Goal: Task Accomplishment & Management: Manage account settings

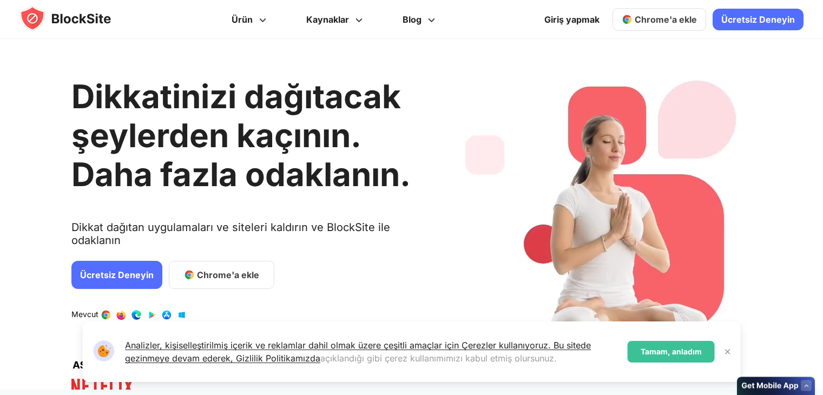
click at [231, 279] on font "Chrome'a ekle" at bounding box center [228, 275] width 62 height 11
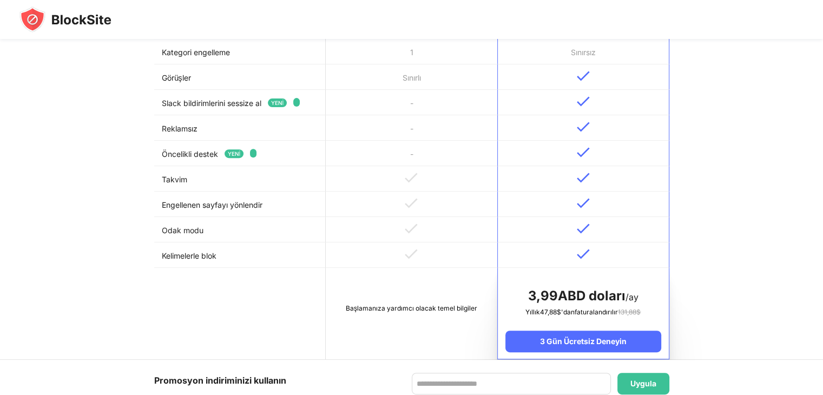
scroll to position [402, 0]
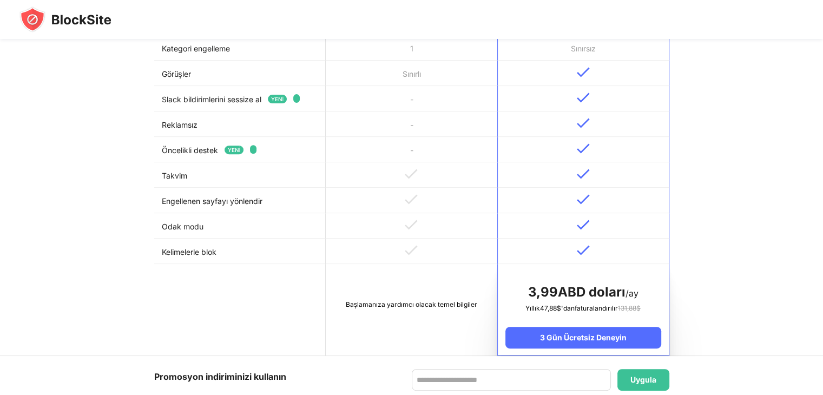
click at [447, 243] on td at bounding box center [412, 251] width 172 height 25
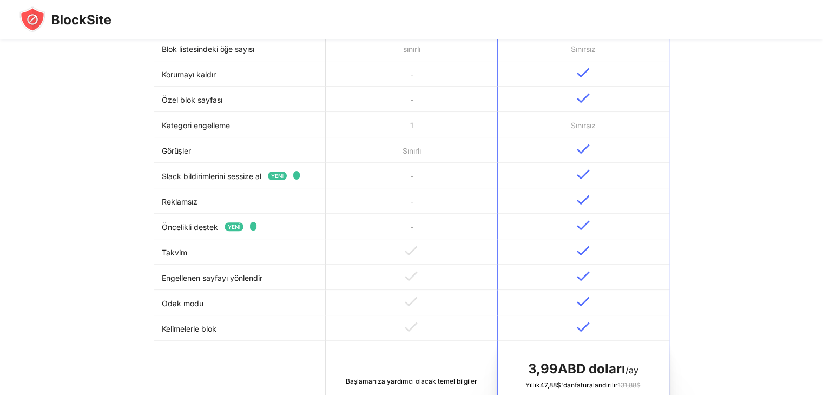
scroll to position [0, 0]
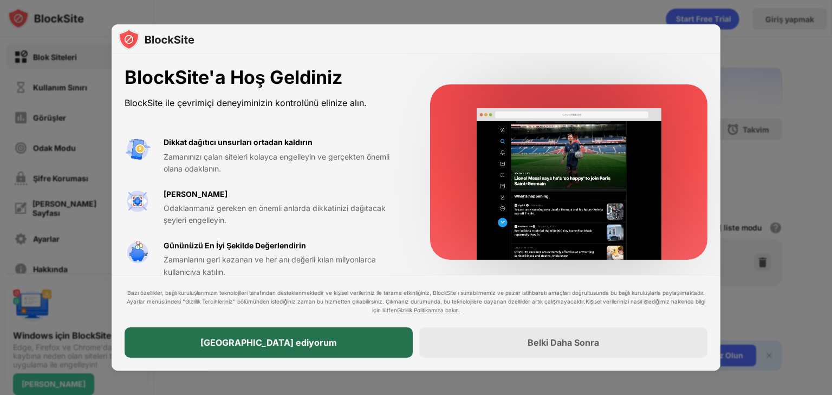
click at [269, 353] on div "Kabul ediyorum" at bounding box center [269, 343] width 288 height 30
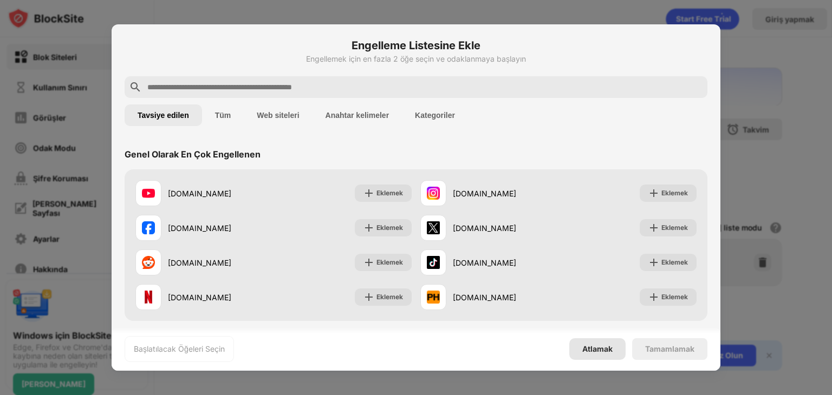
click at [597, 351] on font "Atlamak" at bounding box center [597, 348] width 30 height 9
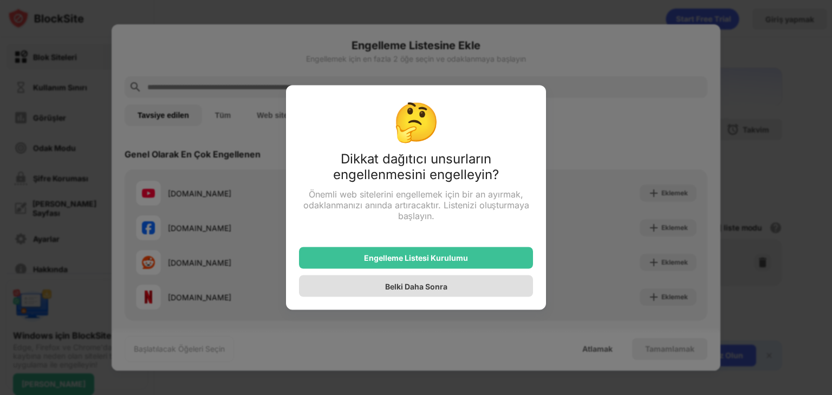
click at [466, 284] on div "Belki Daha Sonra" at bounding box center [416, 287] width 234 height 22
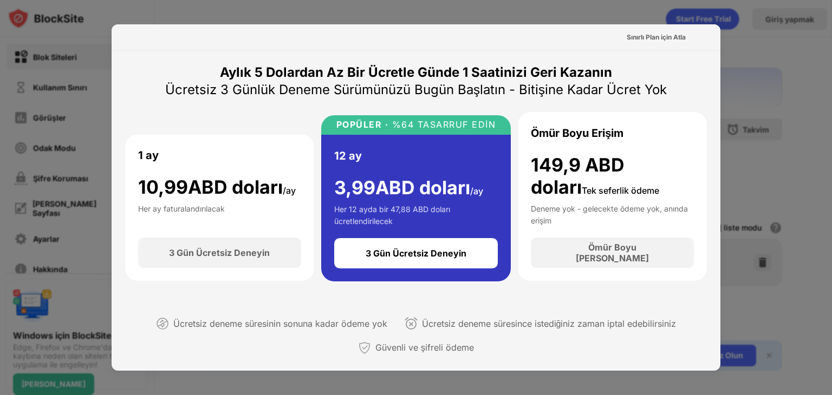
click at [769, 47] on div at bounding box center [416, 197] width 832 height 395
click at [768, 47] on div at bounding box center [416, 197] width 832 height 395
click at [663, 41] on font "Sınırlı Plan için Atla" at bounding box center [655, 37] width 59 height 8
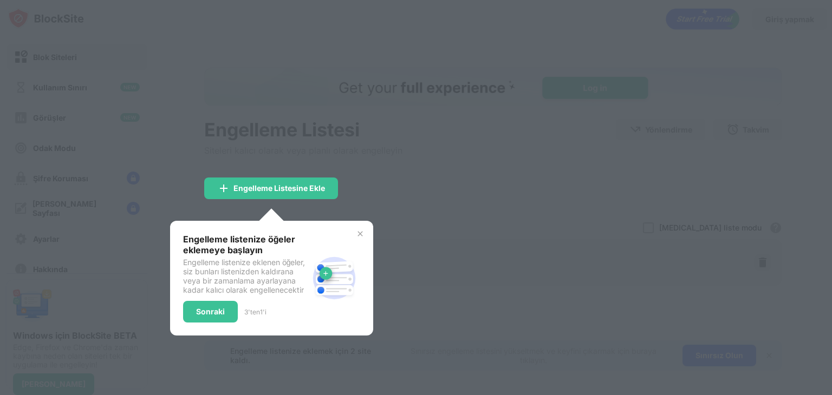
click at [358, 223] on div "Engelleme listenize öğeler eklemeye başlayın Engelleme listenize eklenen öğeler…" at bounding box center [271, 278] width 203 height 115
click at [358, 231] on img at bounding box center [360, 234] width 9 height 9
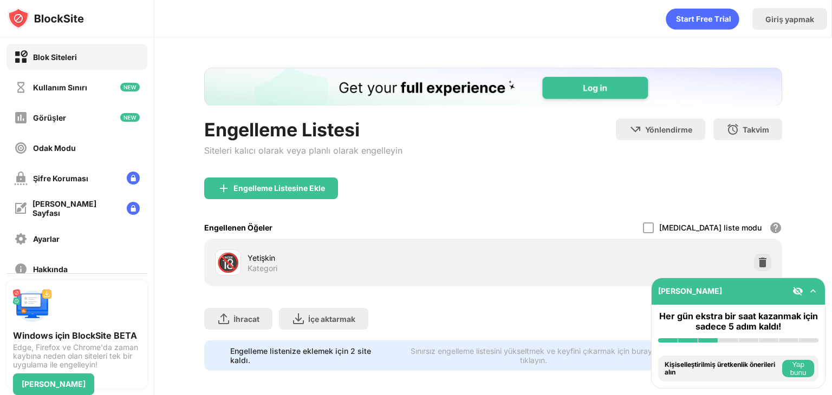
click at [747, 271] on div "🔞 Yetişkin Kategori" at bounding box center [493, 262] width 565 height 35
click at [251, 184] on font "Engelleme Listesine Ekle" at bounding box center [278, 188] width 91 height 9
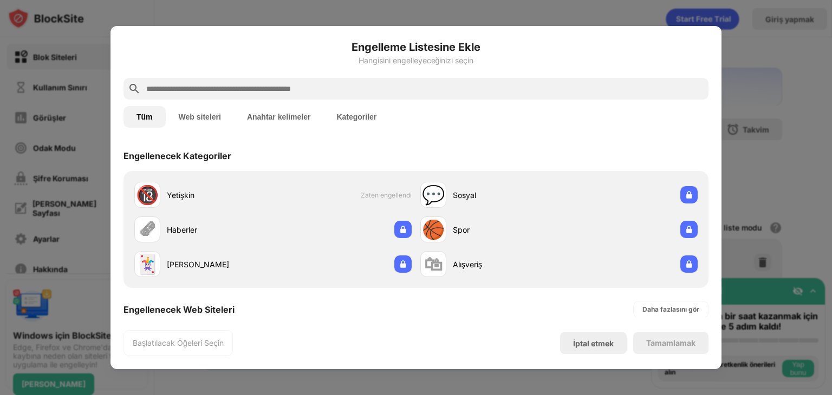
click at [287, 109] on button "Anahtar kelimeler" at bounding box center [279, 117] width 90 height 22
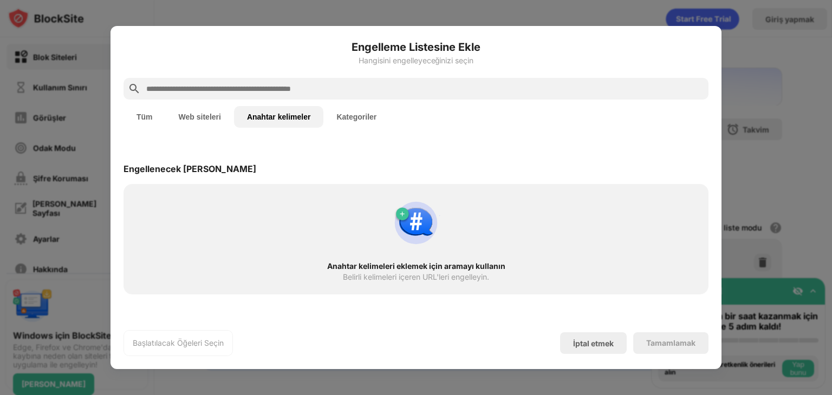
click at [283, 93] on input "text" at bounding box center [424, 88] width 559 height 13
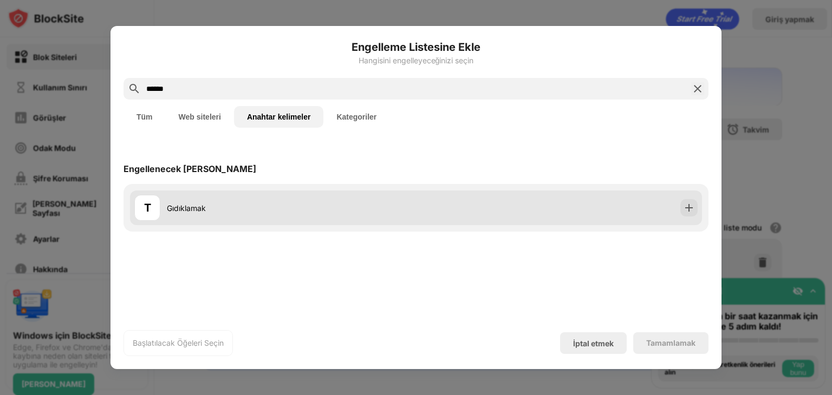
type input "******"
click at [185, 208] on font "Gıdıklamak" at bounding box center [186, 208] width 39 height 9
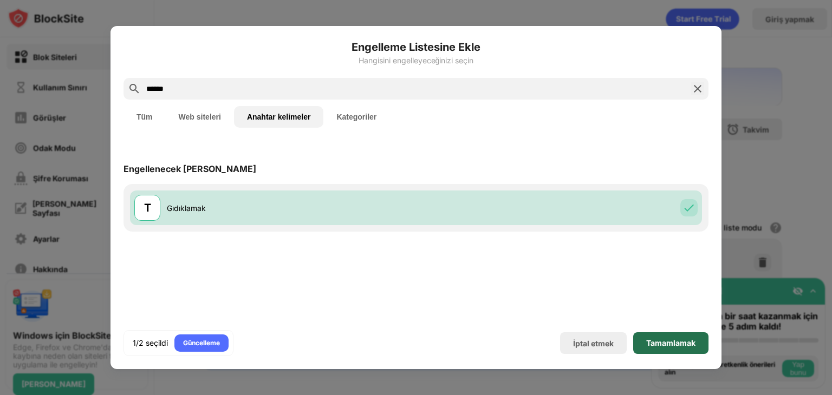
click at [684, 343] on font "Tamamlamak" at bounding box center [670, 342] width 49 height 9
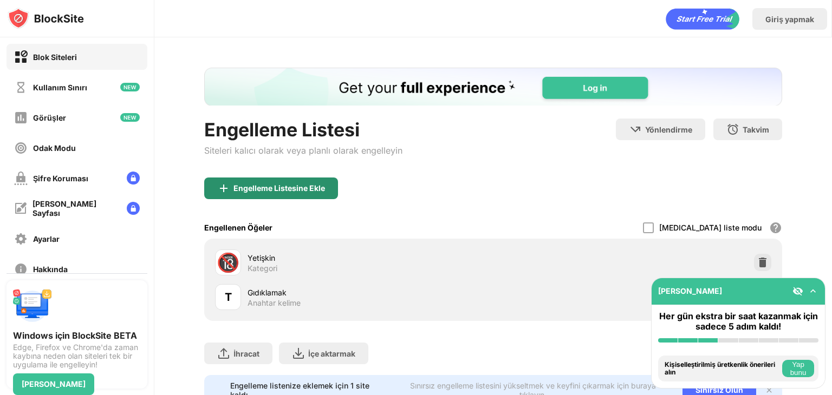
click at [328, 180] on div "Engelleme Listesine Ekle" at bounding box center [271, 189] width 134 height 22
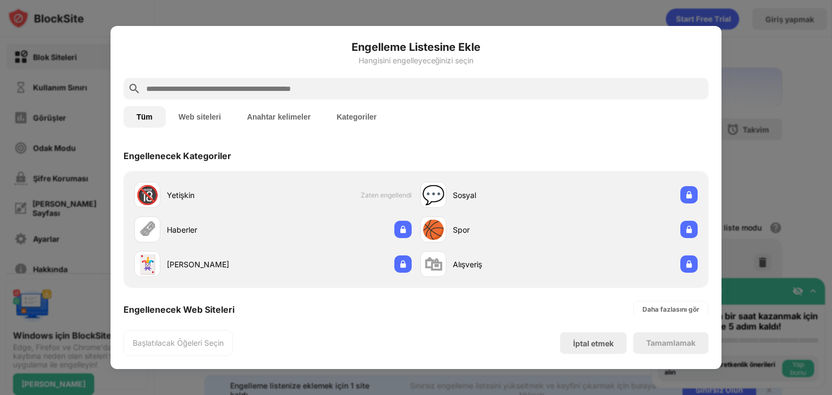
click at [253, 92] on input "text" at bounding box center [424, 88] width 559 height 13
click at [253, 96] on div at bounding box center [415, 89] width 585 height 22
click at [256, 83] on input "text" at bounding box center [424, 88] width 559 height 13
click at [247, 86] on input "text" at bounding box center [424, 88] width 559 height 13
click at [256, 120] on font "Anahtar kelimeler" at bounding box center [279, 117] width 64 height 9
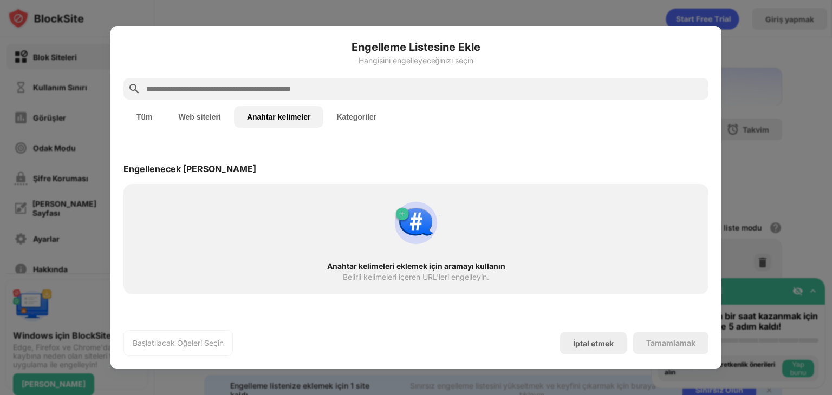
click at [346, 107] on button "Kategoriler" at bounding box center [356, 117] width 66 height 22
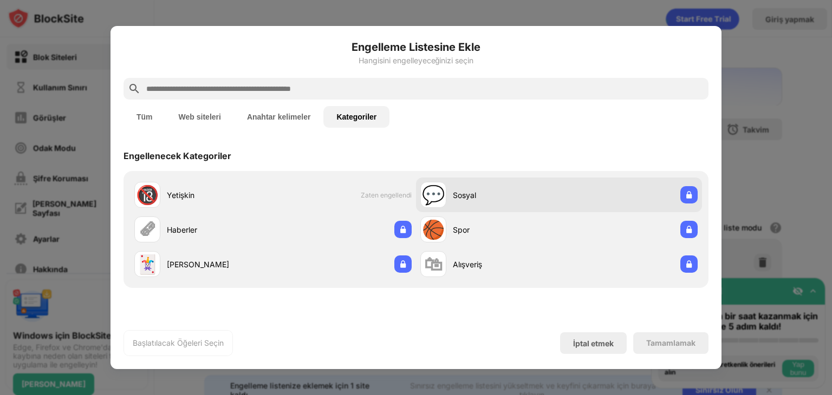
click at [629, 197] on div "💬 Sosyal" at bounding box center [559, 195] width 286 height 35
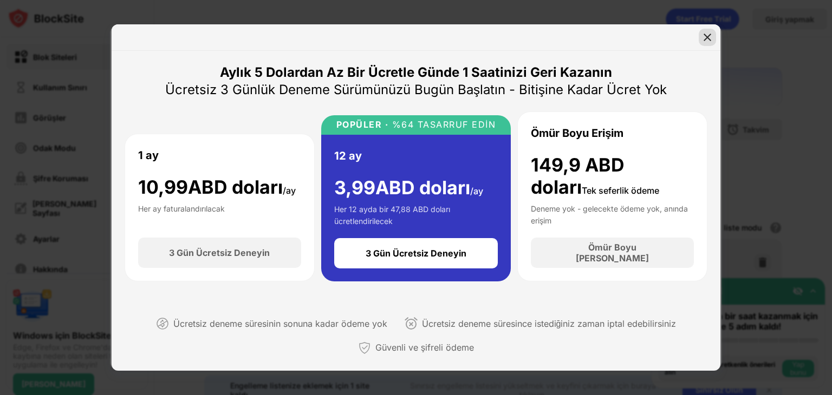
click at [710, 29] on div at bounding box center [706, 37] width 17 height 17
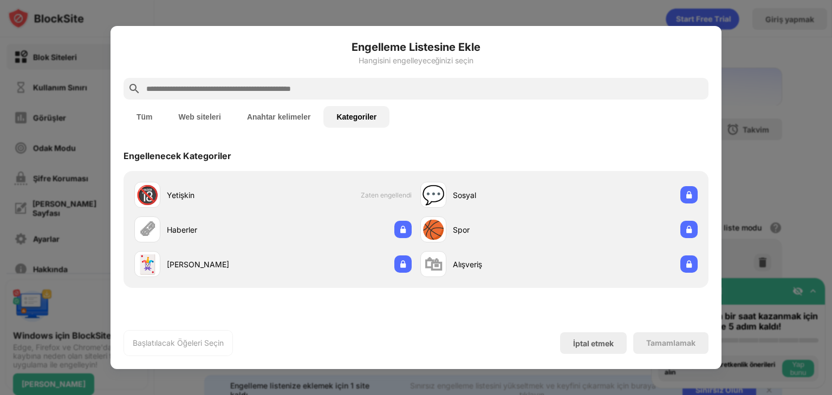
click at [300, 120] on font "Anahtar kelimeler" at bounding box center [279, 117] width 64 height 9
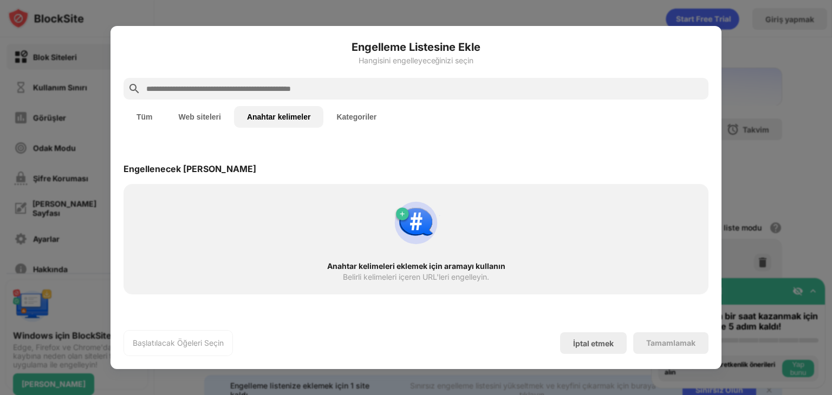
click at [271, 88] on input "text" at bounding box center [424, 88] width 559 height 13
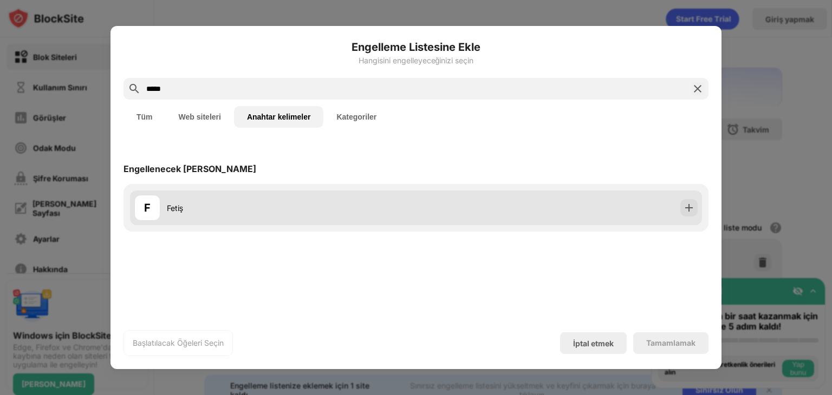
type input "*****"
click at [276, 200] on div "F Fetiş" at bounding box center [275, 208] width 282 height 26
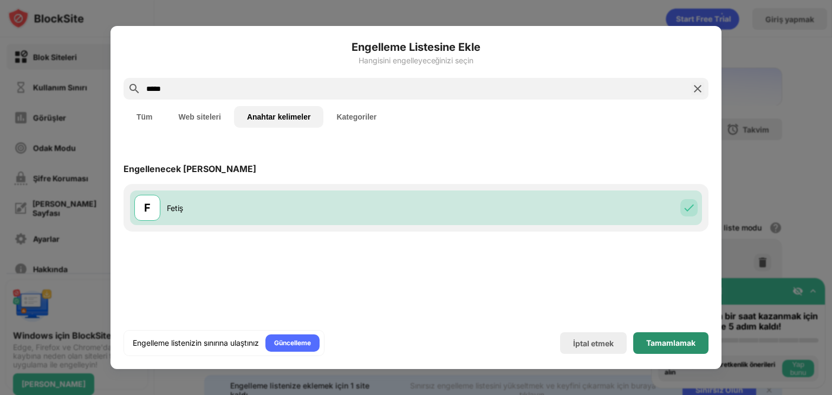
click at [678, 342] on font "Tamamlamak" at bounding box center [670, 342] width 49 height 9
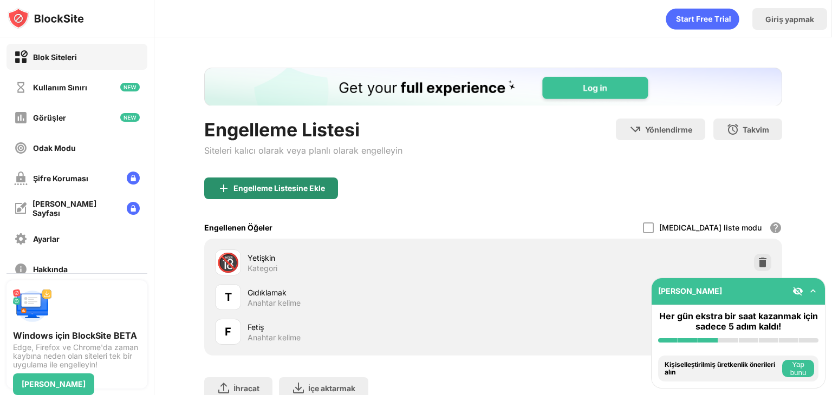
click at [264, 186] on font "Engelleme Listesine Ekle" at bounding box center [278, 188] width 91 height 9
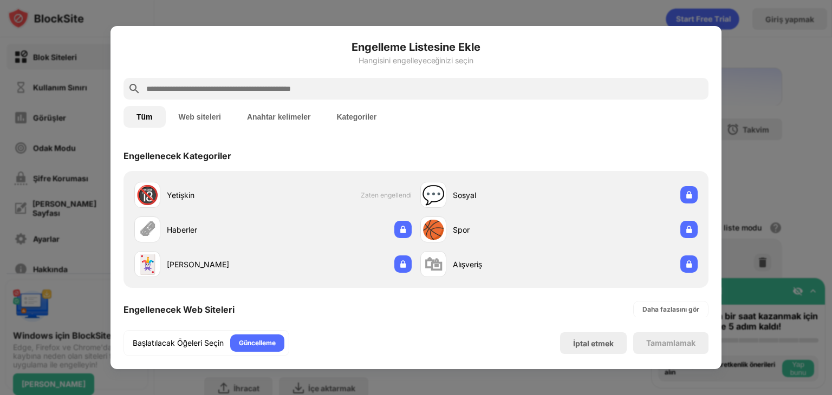
click at [266, 117] on font "Anahtar kelimeler" at bounding box center [279, 117] width 64 height 9
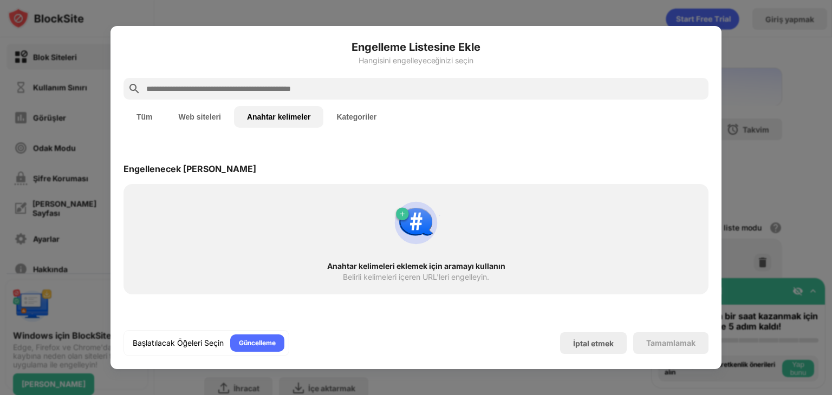
drag, startPoint x: 263, startPoint y: 90, endPoint x: 259, endPoint y: 83, distance: 8.3
click at [261, 88] on input "text" at bounding box center [424, 88] width 559 height 13
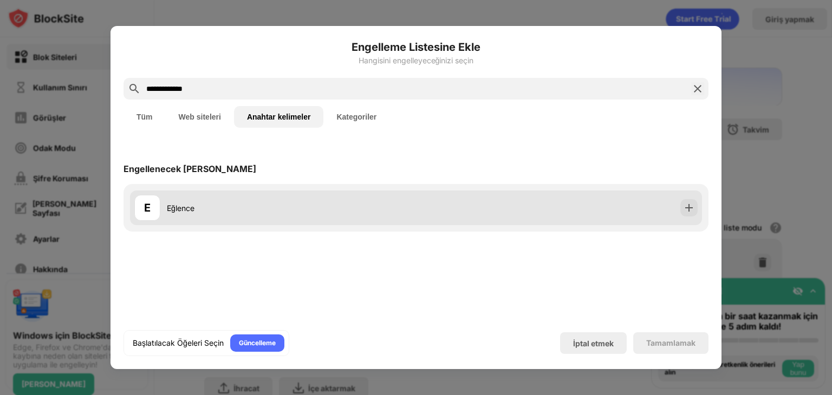
type input "**********"
click at [194, 217] on div "E Eğlence" at bounding box center [275, 208] width 282 height 26
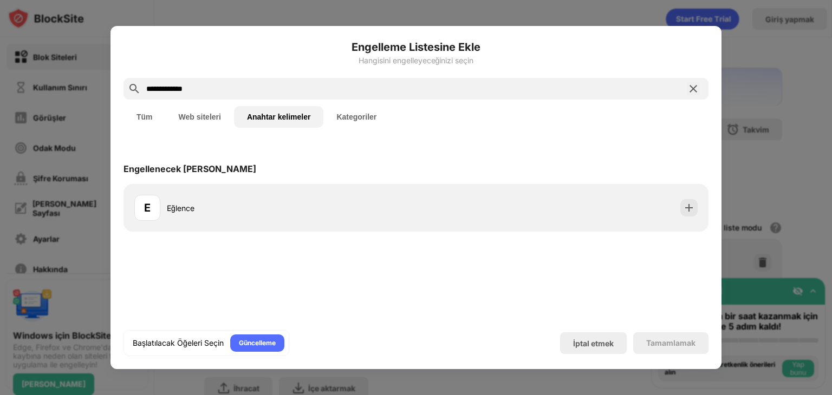
drag, startPoint x: 180, startPoint y: 85, endPoint x: 64, endPoint y: 77, distance: 115.6
click at [79, 395] on div "**********" at bounding box center [416, 395] width 832 height 0
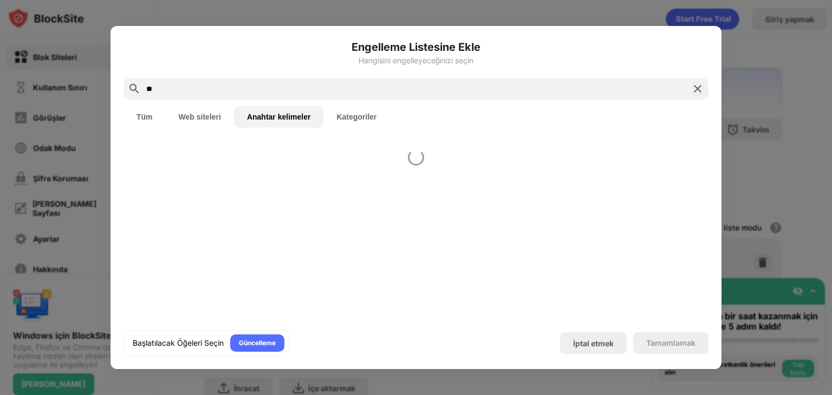
type input "*"
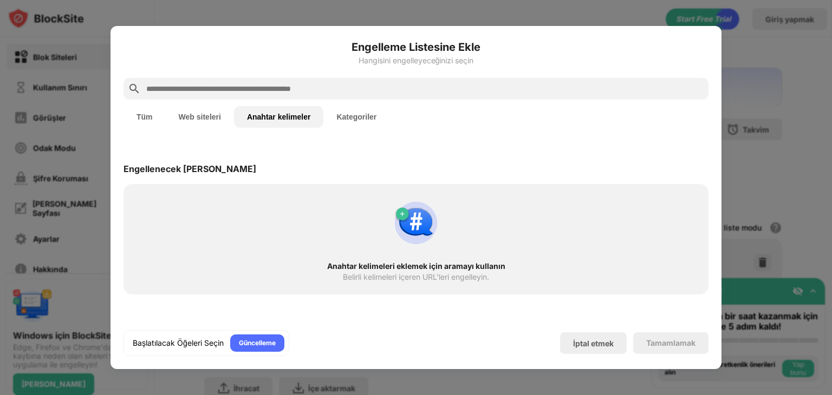
click at [183, 109] on button "Web siteleri" at bounding box center [200, 117] width 68 height 22
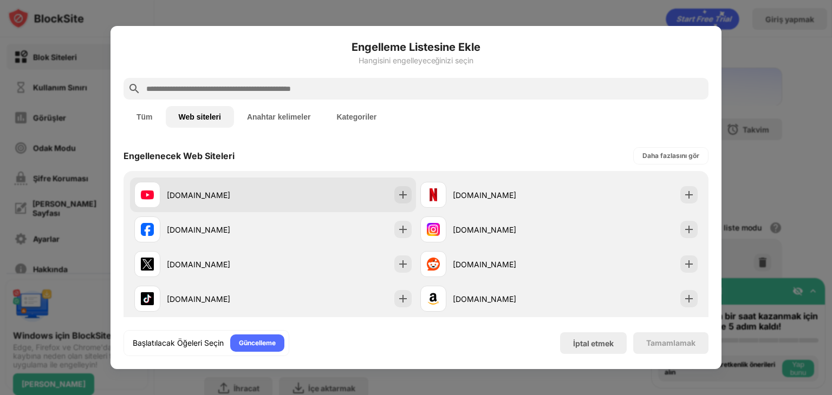
click at [186, 193] on font "[DOMAIN_NAME]" at bounding box center [198, 195] width 63 height 9
click at [398, 195] on img at bounding box center [402, 194] width 11 height 11
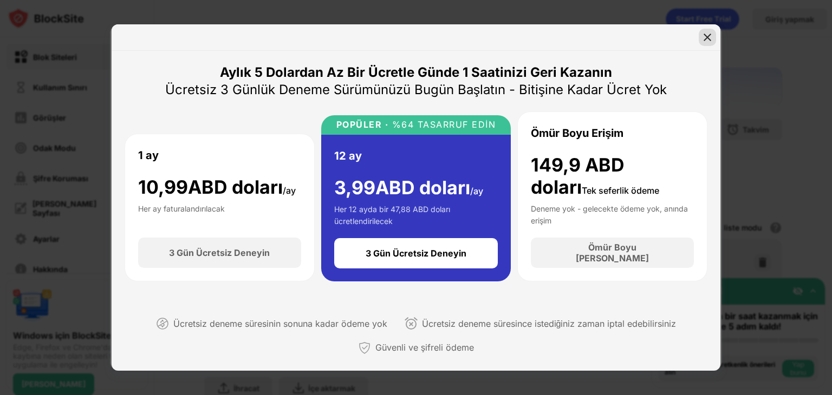
click at [702, 37] on img at bounding box center [707, 37] width 11 height 11
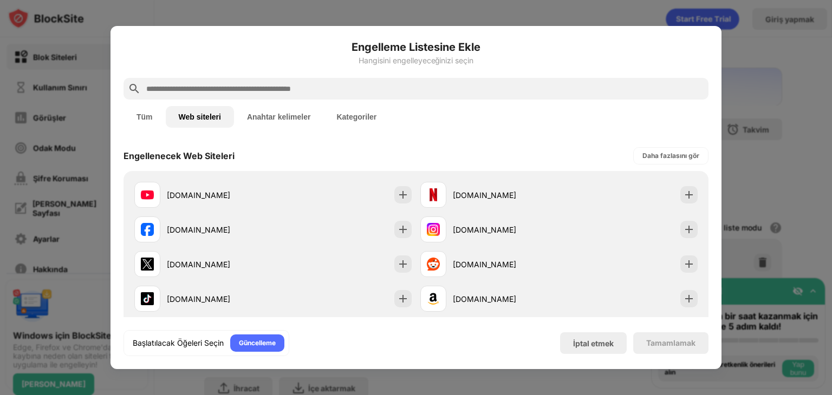
click at [289, 120] on font "Anahtar kelimeler" at bounding box center [279, 117] width 64 height 9
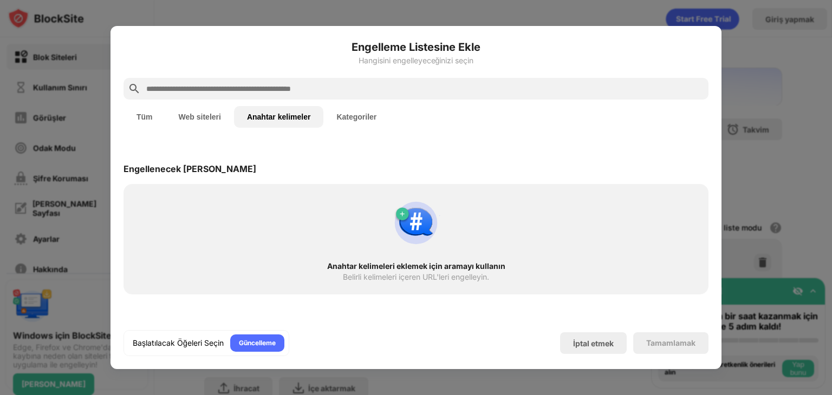
click at [786, 112] on div at bounding box center [416, 197] width 832 height 395
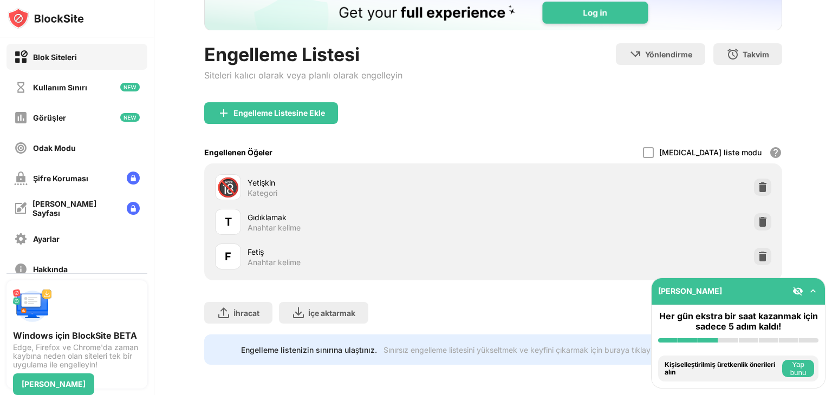
click at [757, 217] on img at bounding box center [762, 222] width 11 height 11
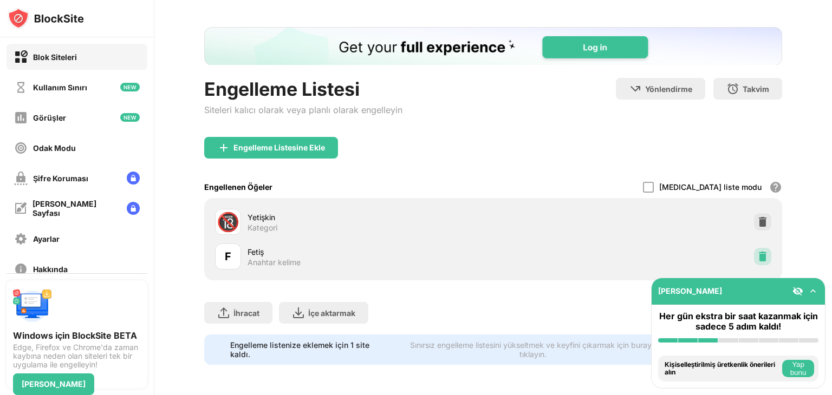
click at [757, 251] on img at bounding box center [762, 256] width 11 height 11
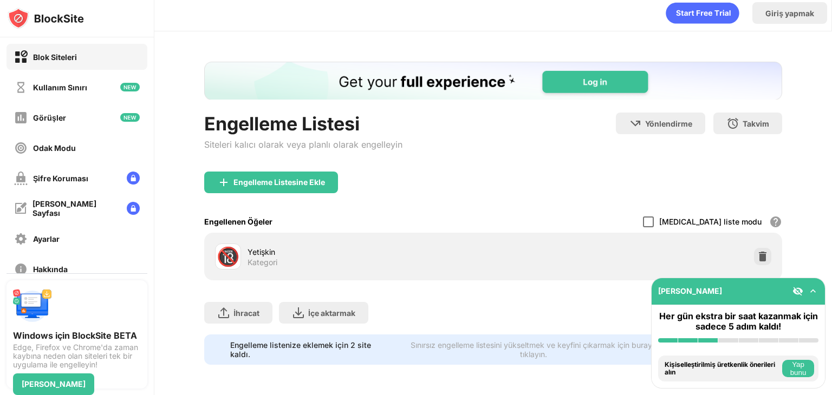
click at [653, 217] on div at bounding box center [648, 222] width 11 height 11
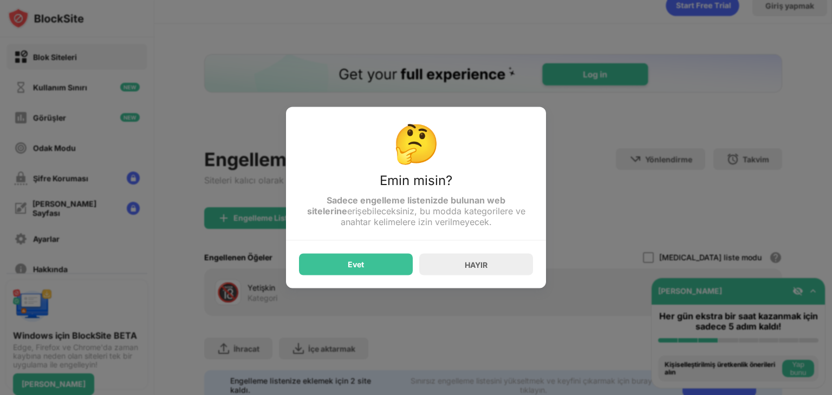
scroll to position [0, 0]
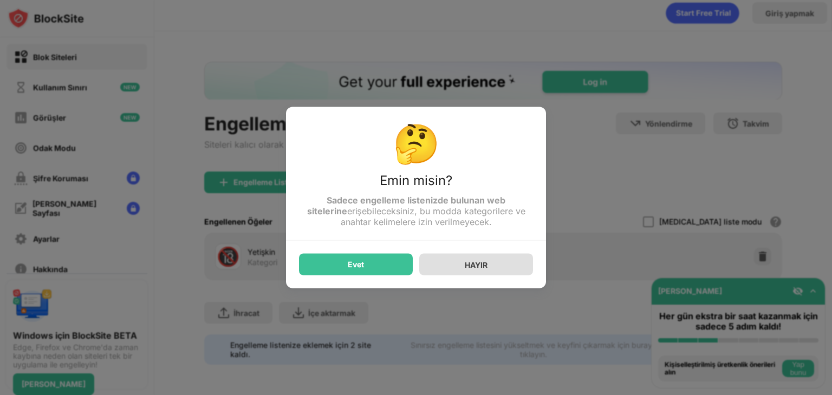
click at [449, 264] on div "HAYIR" at bounding box center [476, 265] width 114 height 22
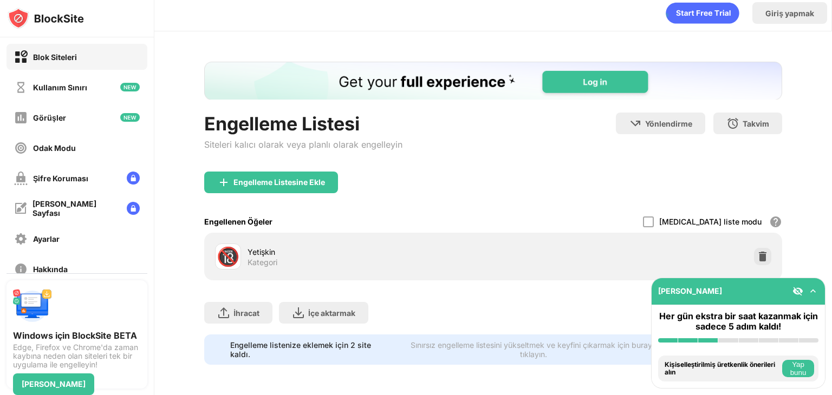
click at [671, 216] on div "Engellenen Öğeler Beyaz liste modu Beyaz listenizdekiler dışında tüm web sitele…" at bounding box center [493, 222] width 578 height 22
click at [754, 251] on div at bounding box center [762, 256] width 17 height 17
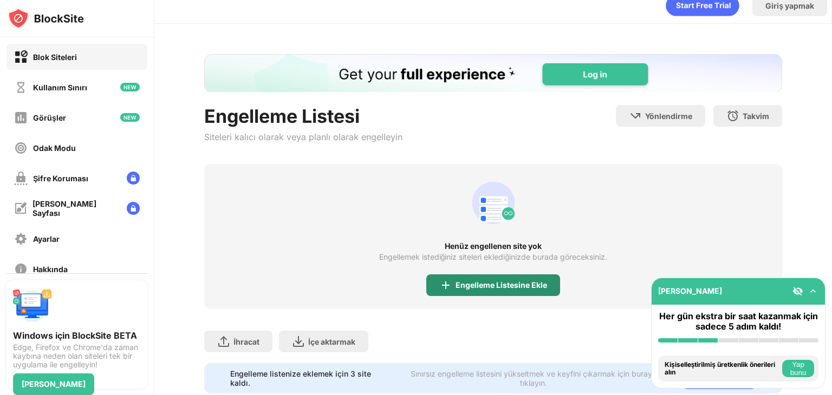
click at [463, 287] on font "Engelleme Listesine Ekle" at bounding box center [500, 284] width 91 height 9
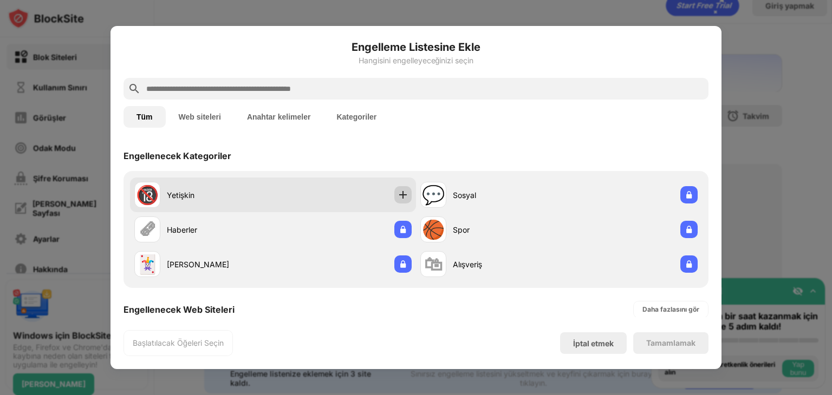
click at [400, 197] on img at bounding box center [402, 194] width 11 height 11
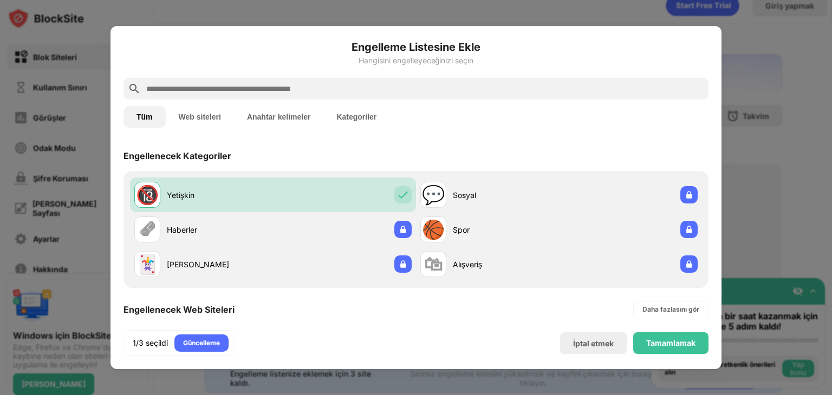
click at [183, 86] on input "text" at bounding box center [424, 88] width 559 height 13
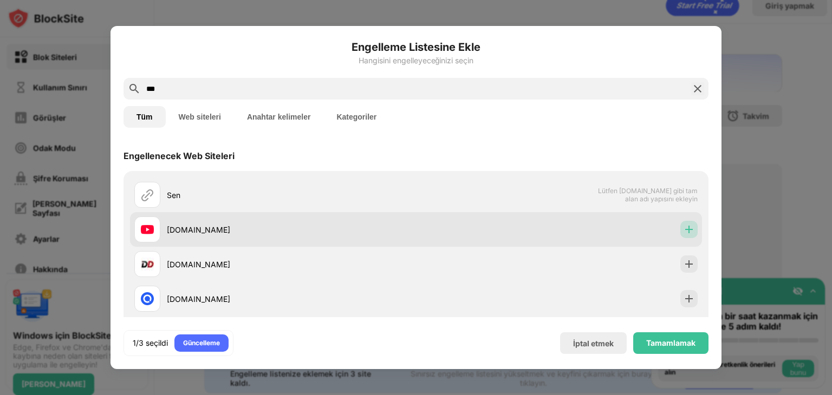
click at [683, 228] on img at bounding box center [688, 229] width 11 height 11
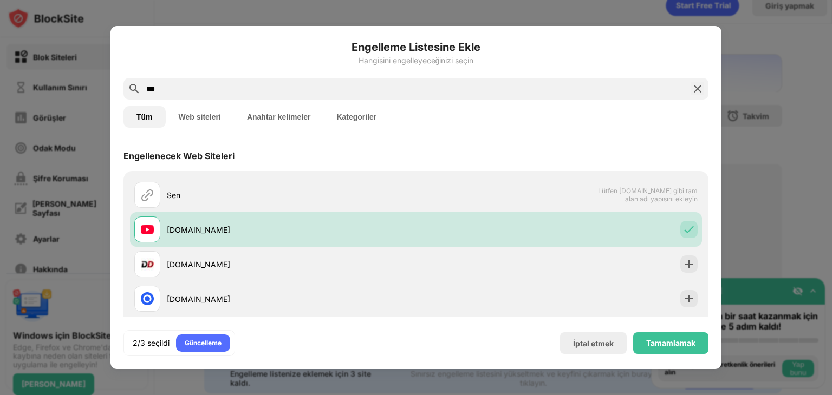
click at [184, 84] on input "***" at bounding box center [415, 88] width 541 height 13
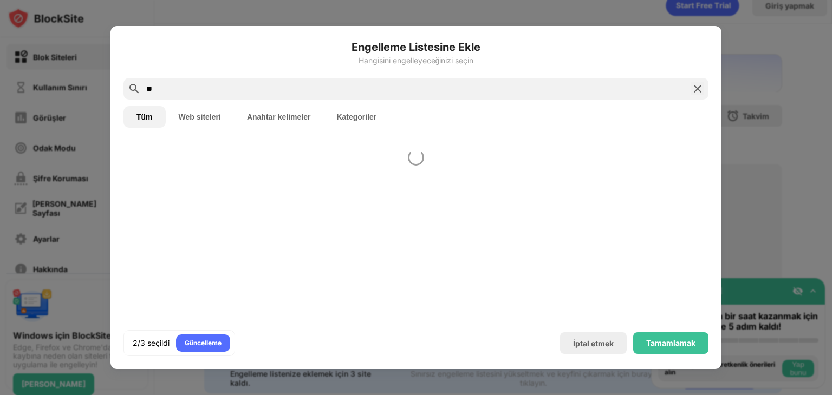
type input "*"
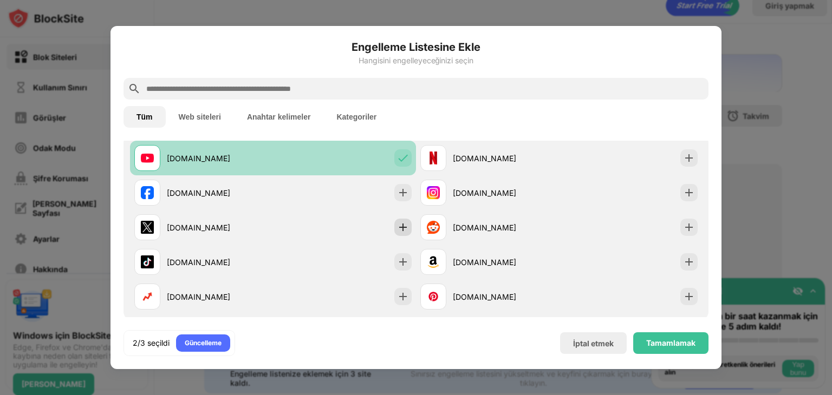
scroll to position [191, 0]
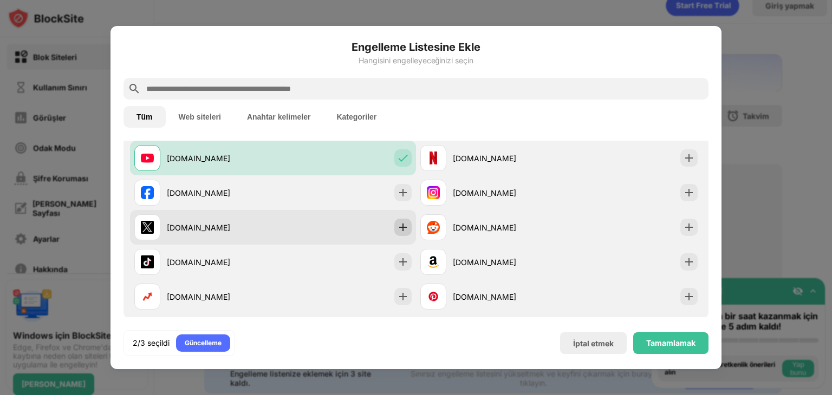
click at [402, 225] on img at bounding box center [402, 227] width 11 height 11
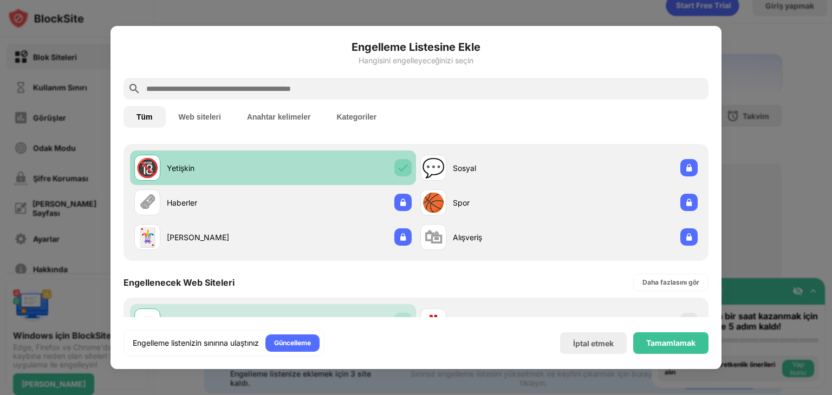
scroll to position [0, 0]
click at [397, 165] on img at bounding box center [402, 167] width 11 height 11
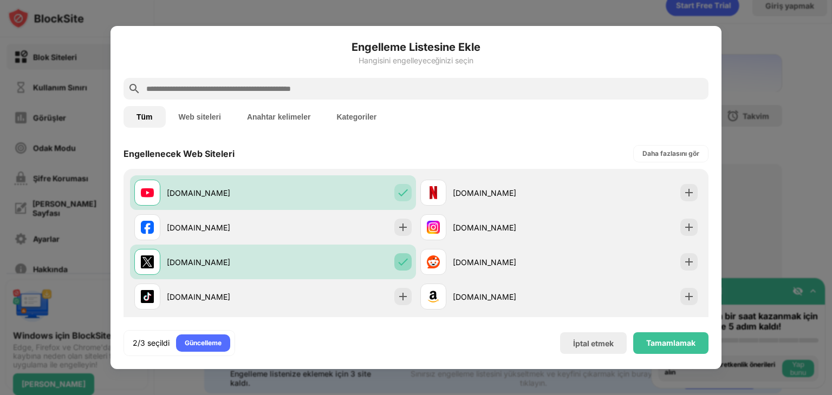
scroll to position [157, 0]
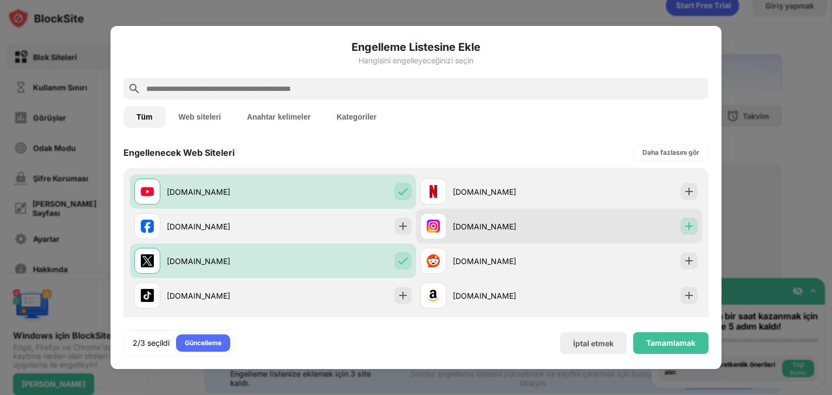
click at [683, 221] on img at bounding box center [688, 226] width 11 height 11
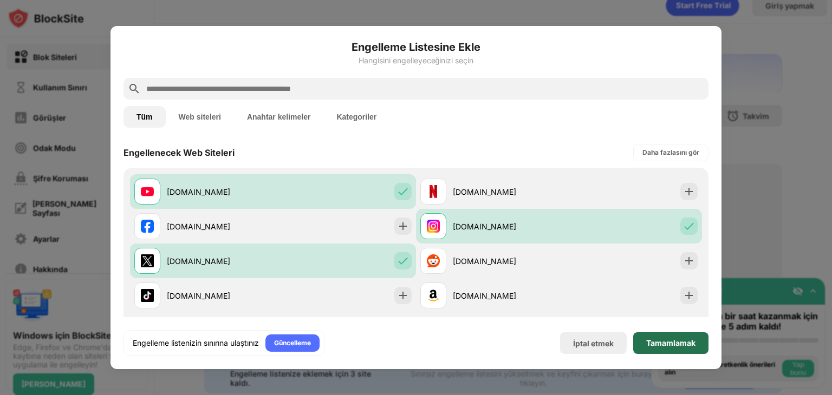
click at [660, 341] on font "Tamamlamak" at bounding box center [670, 342] width 49 height 9
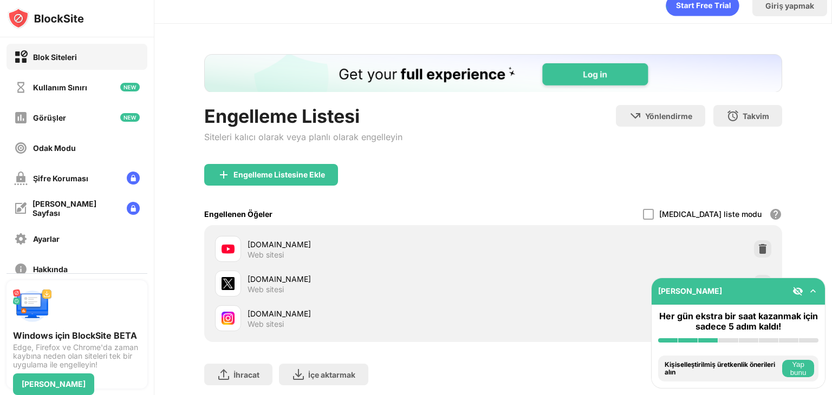
scroll to position [0, 0]
click at [49, 241] on font "Ayarlar" at bounding box center [46, 238] width 27 height 9
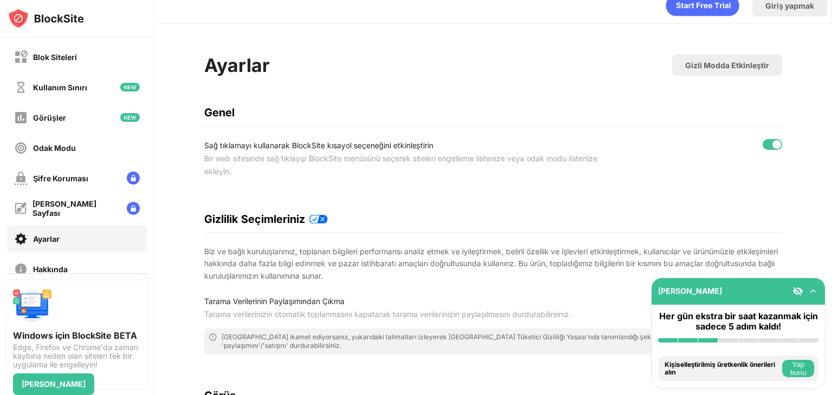
click at [815, 290] on img at bounding box center [812, 291] width 11 height 11
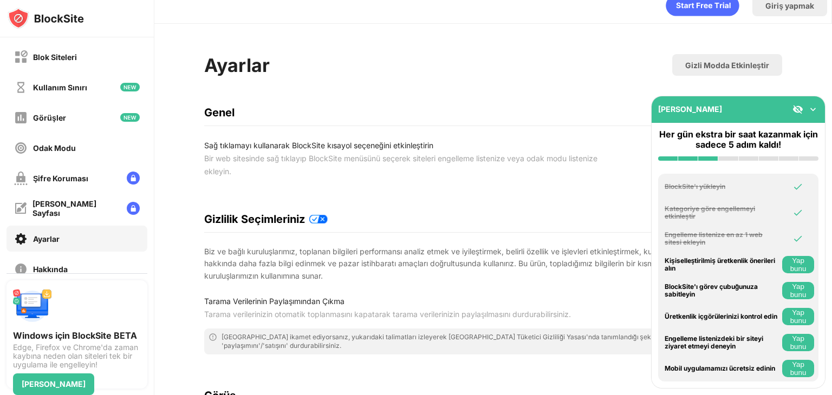
click at [814, 109] on img at bounding box center [812, 109] width 11 height 11
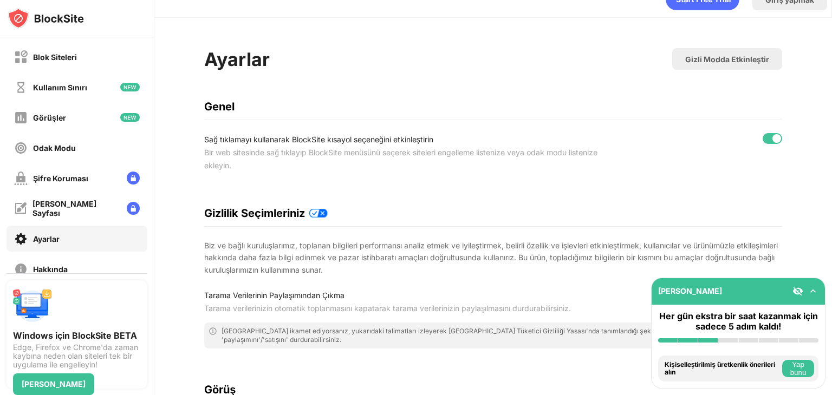
scroll to position [0, 4]
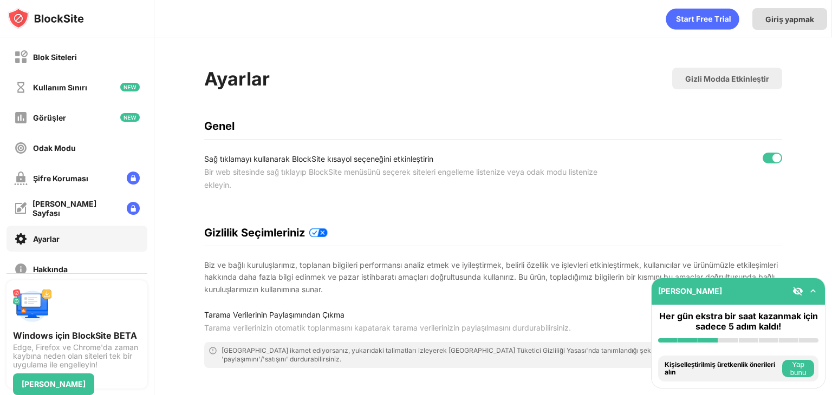
click at [765, 21] on font "Giriş yapmak" at bounding box center [789, 19] width 49 height 9
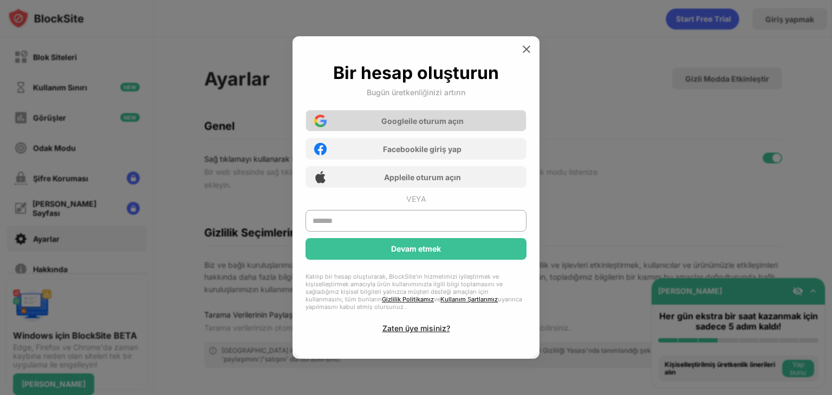
click at [409, 128] on div "Google ile oturum açın" at bounding box center [415, 121] width 221 height 22
click at [349, 122] on div "Google ile oturum açın" at bounding box center [415, 121] width 221 height 22
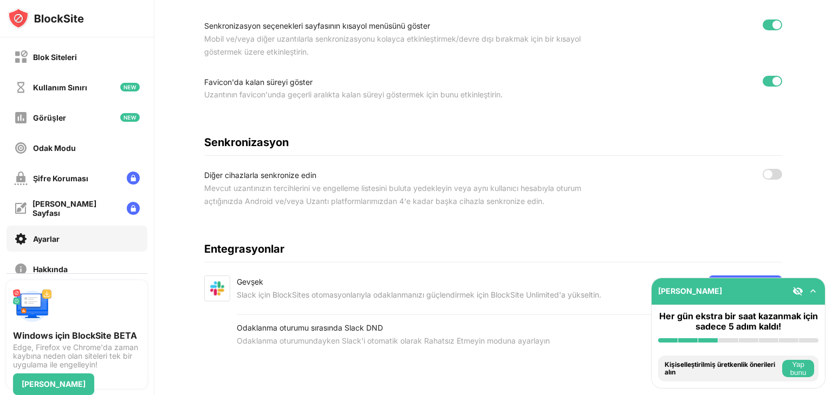
scroll to position [80, 0]
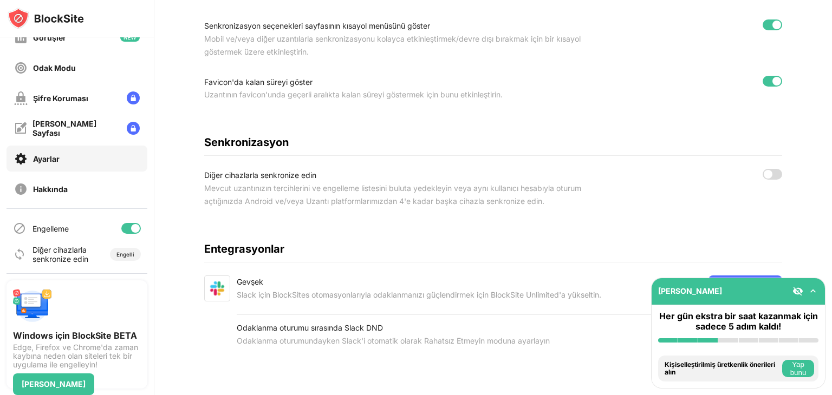
click at [131, 230] on div at bounding box center [135, 228] width 9 height 9
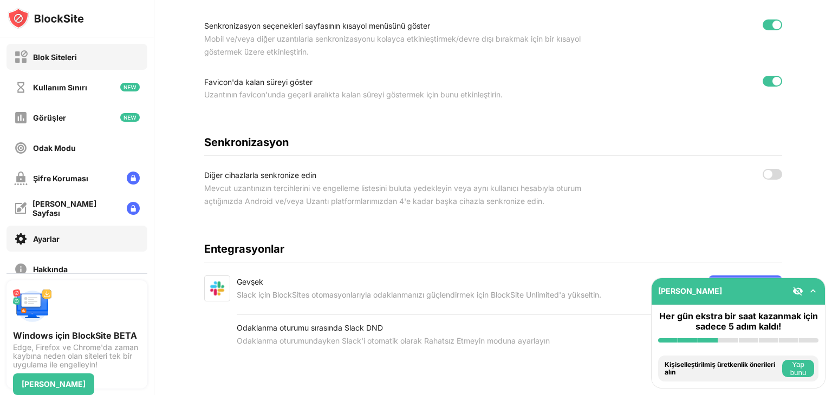
click at [61, 55] on font "Blok Siteleri" at bounding box center [55, 57] width 44 height 9
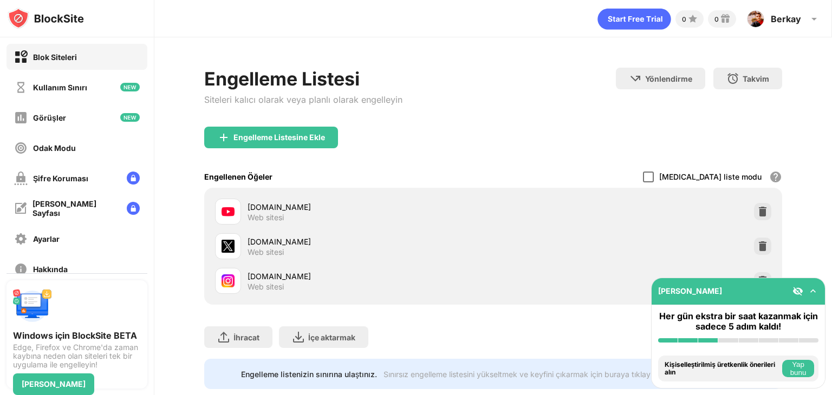
click at [653, 176] on div at bounding box center [648, 177] width 11 height 11
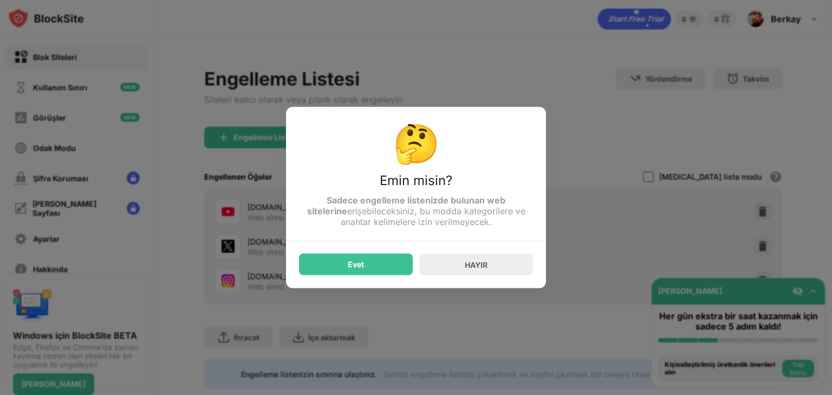
drag, startPoint x: 395, startPoint y: 211, endPoint x: 422, endPoint y: 207, distance: 27.3
click at [422, 207] on div "Sadece engelleme listenizde bulunan web sitelerine erişebileceksiniz , bu modda…" at bounding box center [416, 211] width 234 height 32
click at [448, 260] on div "HAYIR" at bounding box center [476, 265] width 114 height 22
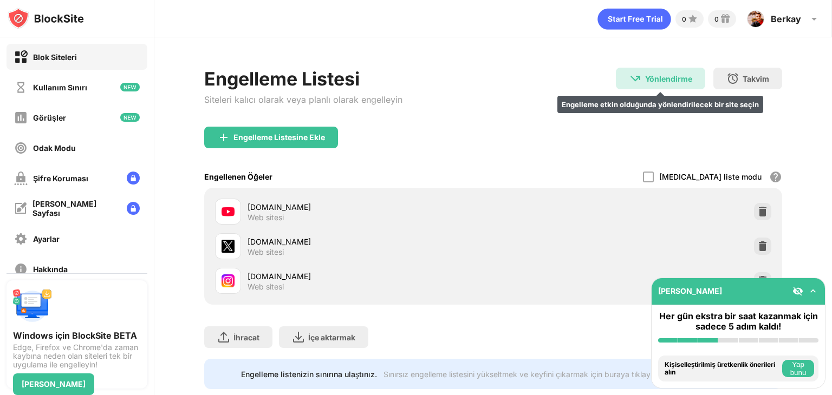
click at [629, 81] on img at bounding box center [635, 78] width 13 height 13
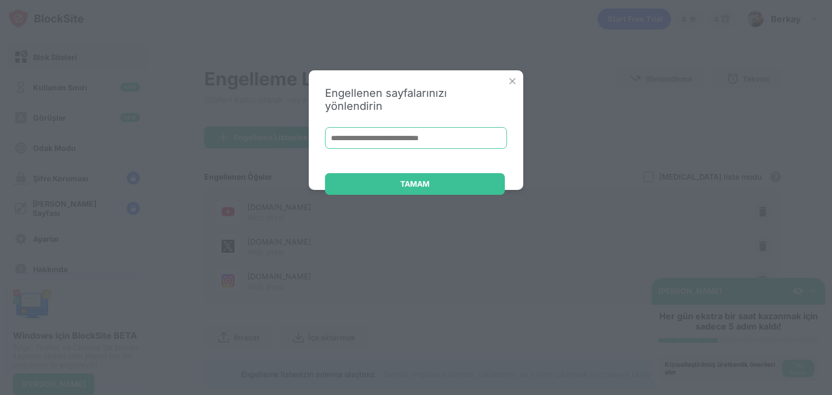
click at [463, 127] on input at bounding box center [416, 138] width 182 height 22
click at [391, 173] on div "TAMAM" at bounding box center [415, 184] width 180 height 22
click at [414, 128] on input at bounding box center [416, 138] width 182 height 22
paste input "**********"
type input "**********"
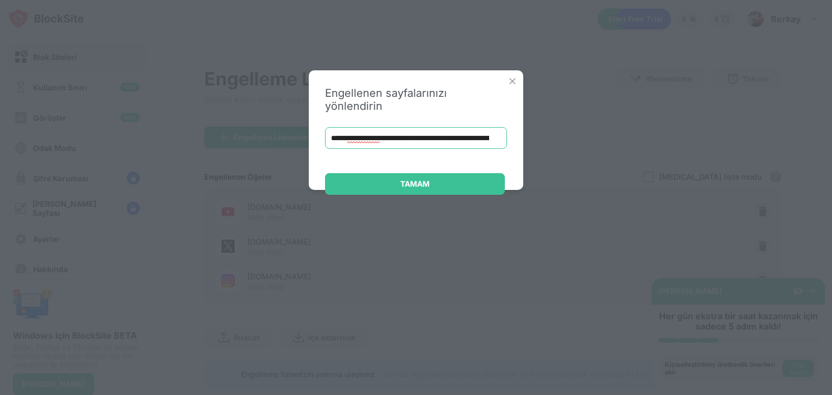
drag, startPoint x: 494, startPoint y: 127, endPoint x: 52, endPoint y: 121, distance: 441.8
click at [52, 121] on div "**********" at bounding box center [416, 197] width 832 height 395
click at [507, 79] on img at bounding box center [512, 81] width 11 height 11
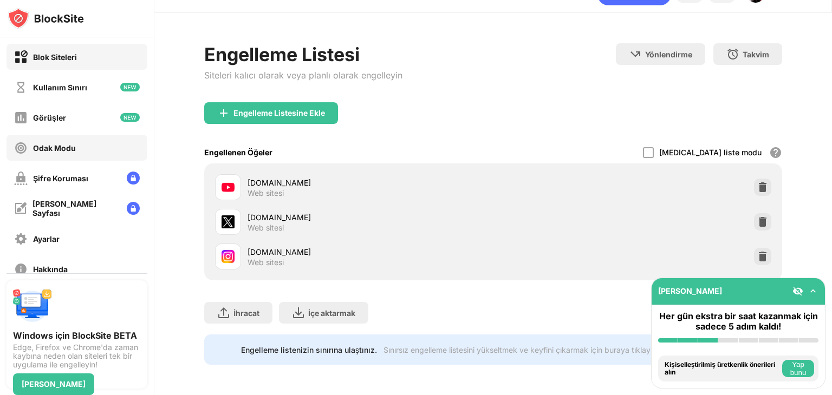
click at [69, 149] on font "Odak Modu" at bounding box center [54, 147] width 43 height 9
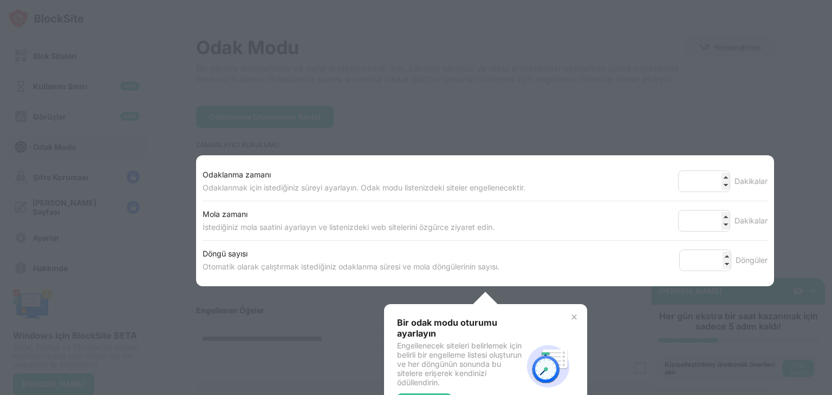
click at [630, 106] on div at bounding box center [416, 197] width 832 height 395
click at [571, 319] on img at bounding box center [574, 317] width 9 height 9
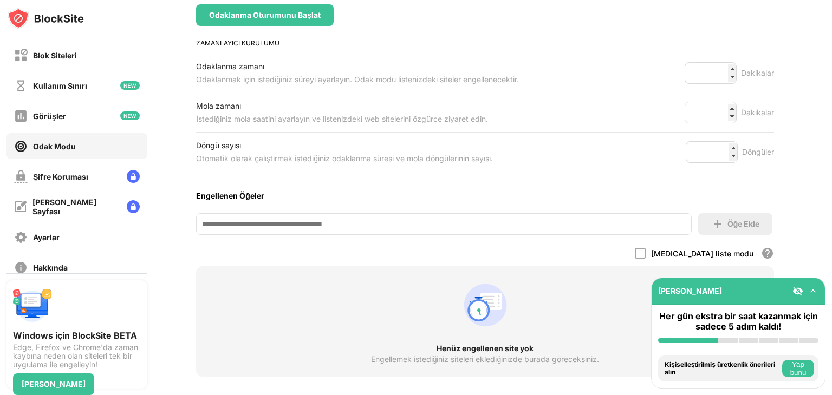
drag, startPoint x: 272, startPoint y: 214, endPoint x: 275, endPoint y: 223, distance: 9.1
click at [273, 215] on input at bounding box center [443, 224] width 495 height 22
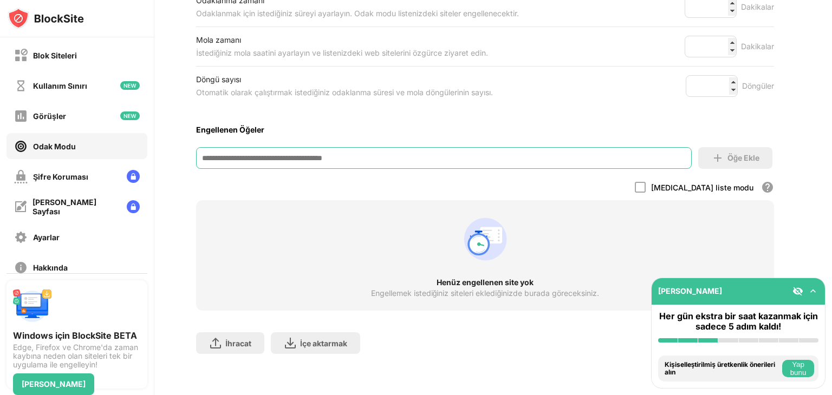
scroll to position [206, 8]
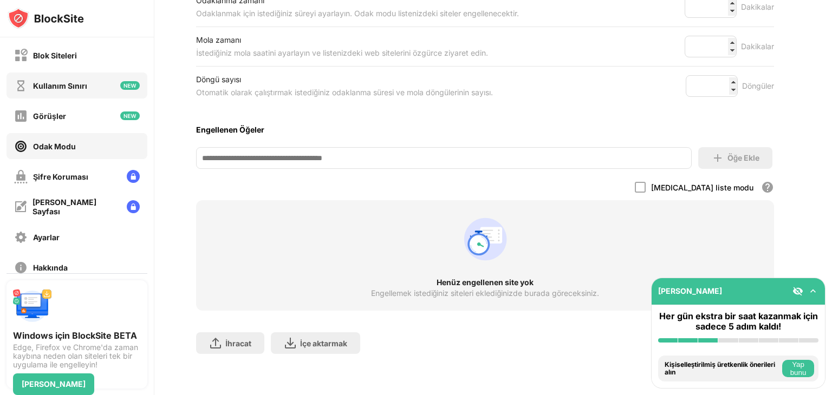
click at [84, 76] on div "Kullanım Sınırı" at bounding box center [76, 86] width 141 height 26
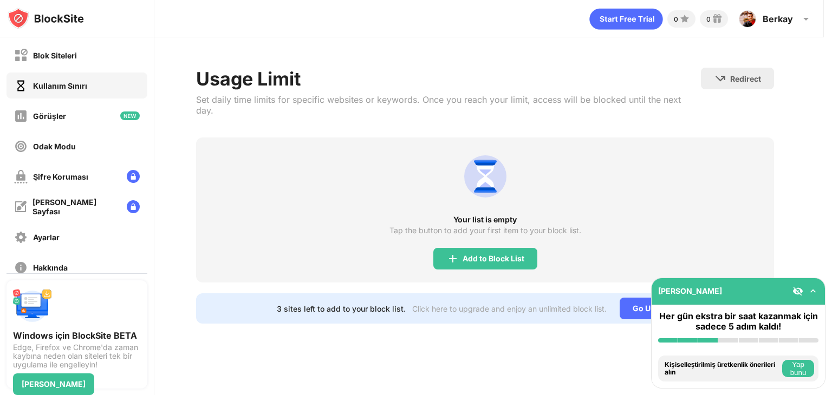
scroll to position [0, 6]
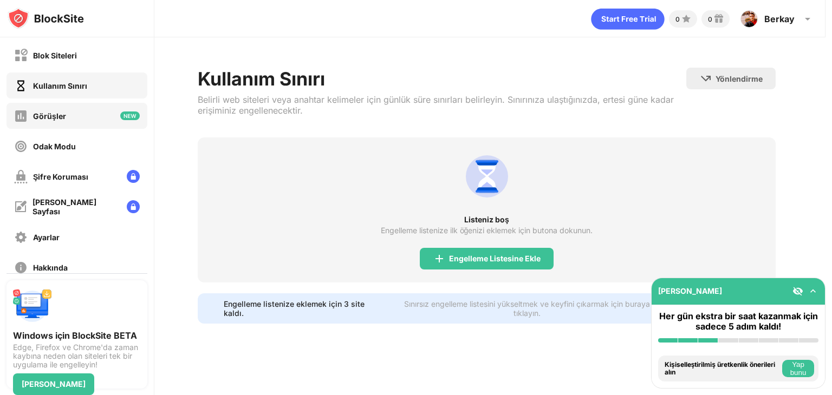
click at [74, 111] on div "Görüşler" at bounding box center [76, 116] width 141 height 26
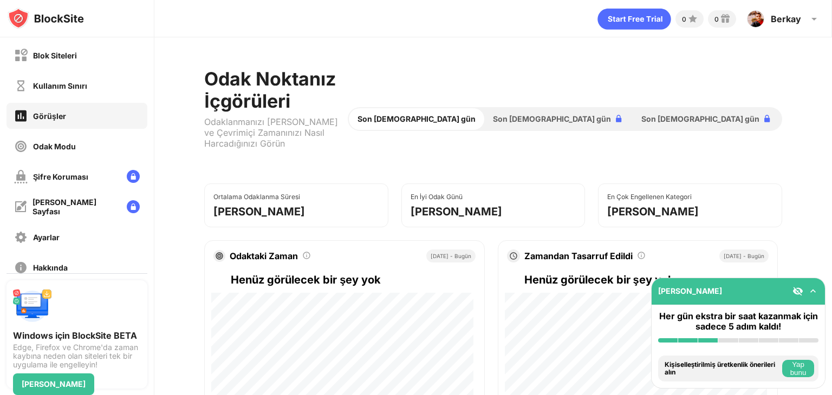
click at [62, 51] on font "Blok Siteleri" at bounding box center [55, 55] width 44 height 9
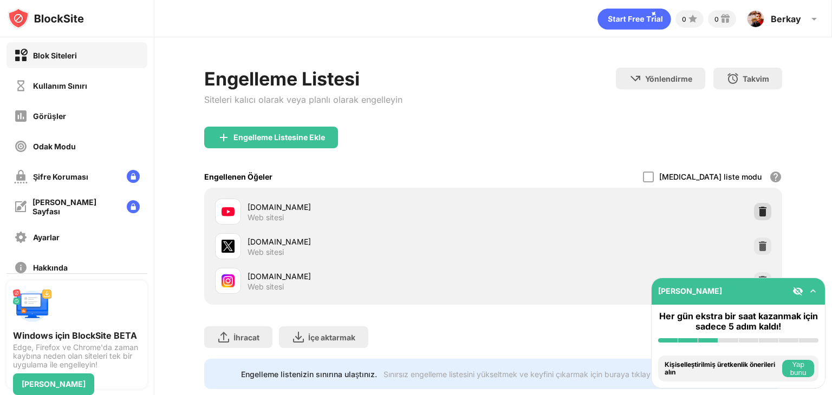
click at [757, 206] on img at bounding box center [762, 211] width 11 height 11
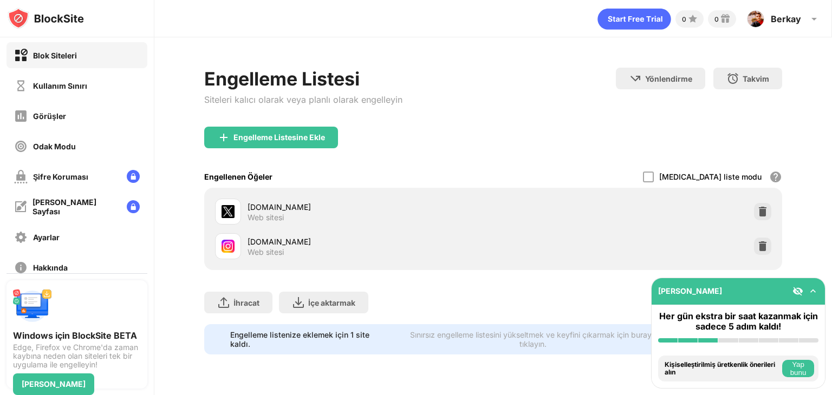
click at [761, 210] on img at bounding box center [762, 211] width 11 height 11
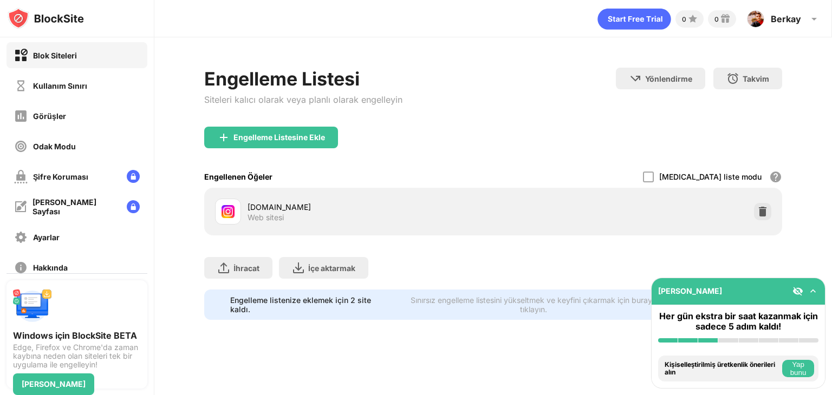
click at [760, 215] on img at bounding box center [762, 211] width 11 height 11
